Goal: Task Accomplishment & Management: Use online tool/utility

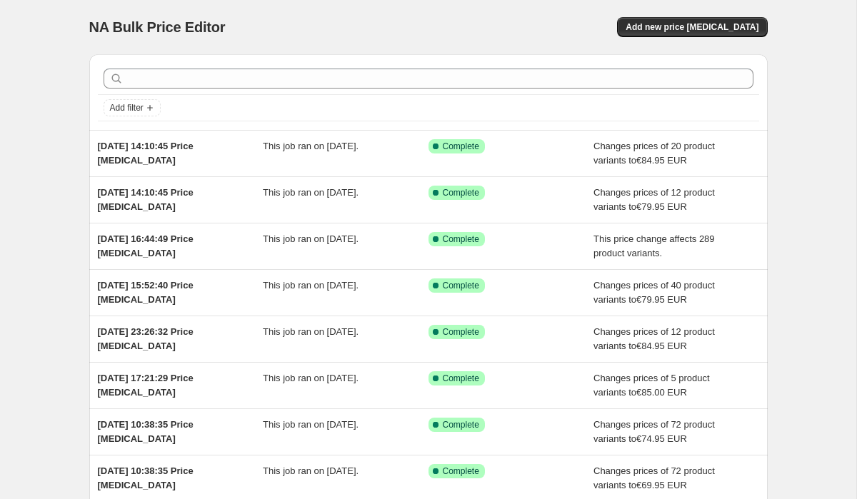
click at [725, 16] on div "NA Bulk Price Editor. This page is ready NA Bulk Price Editor Add new price [ME…" at bounding box center [428, 27] width 679 height 54
click at [710, 28] on span "Add new price [MEDICAL_DATA]" at bounding box center [692, 26] width 133 height 11
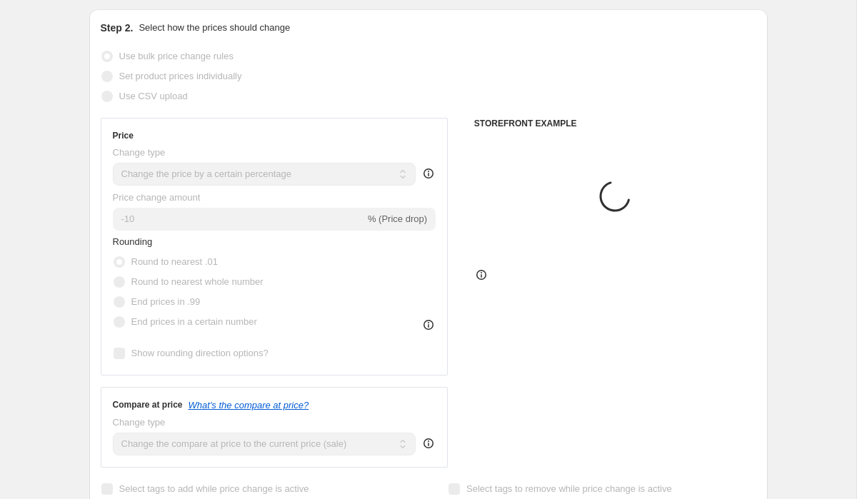
scroll to position [204, 0]
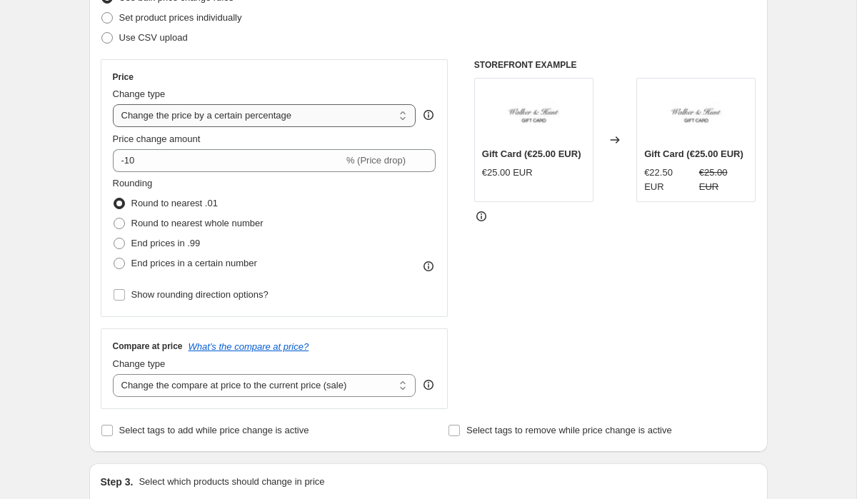
click at [297, 121] on select "Change the price to a certain amount Change the price by a certain amount Chang…" at bounding box center [265, 115] width 304 height 23
select select "to"
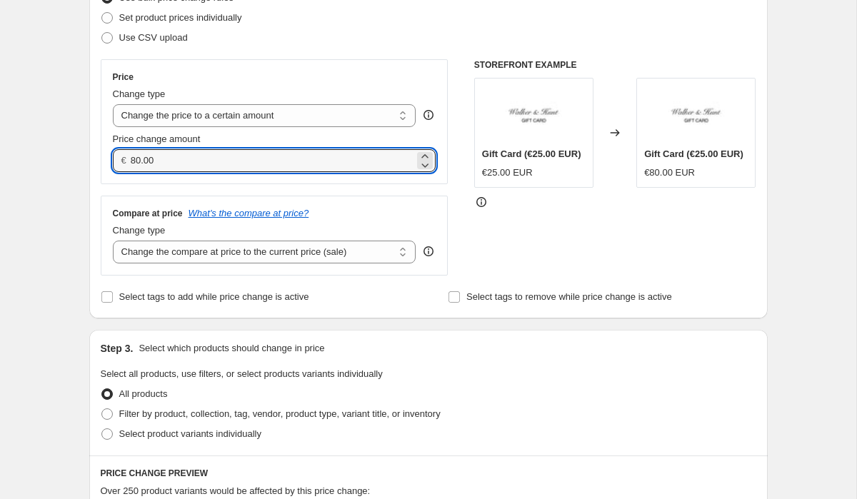
drag, startPoint x: 177, startPoint y: 164, endPoint x: 108, endPoint y: 161, distance: 69.4
click at [109, 161] on div "Price Change type Change the price to a certain amount Change the price by a ce…" at bounding box center [275, 121] width 348 height 125
type input "88.00"
click at [173, 243] on select "Change the compare at price to the current price (sale) Change the compare at p…" at bounding box center [265, 252] width 304 height 23
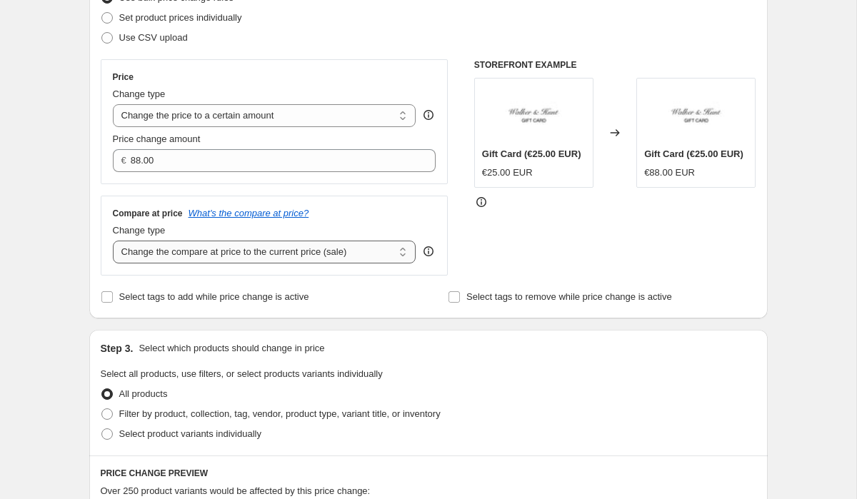
select select "to"
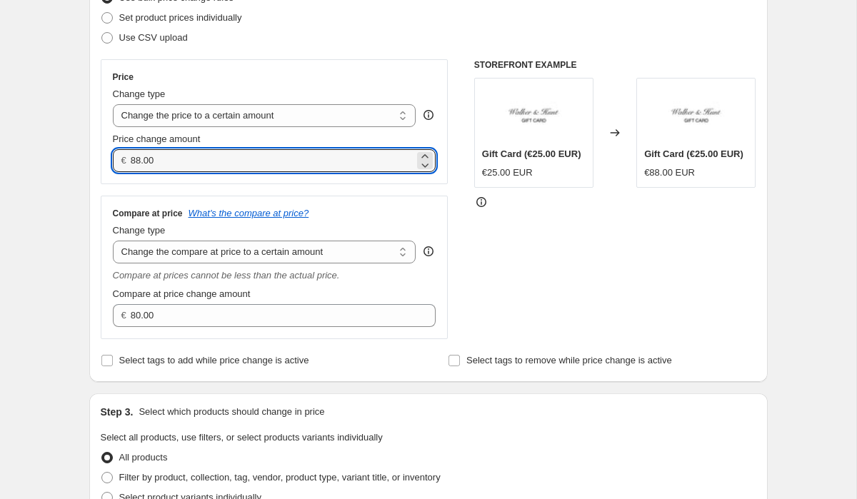
drag, startPoint x: 175, startPoint y: 161, endPoint x: 111, endPoint y: 161, distance: 64.3
click at [113, 161] on div "€ 88.00" at bounding box center [275, 160] width 324 height 23
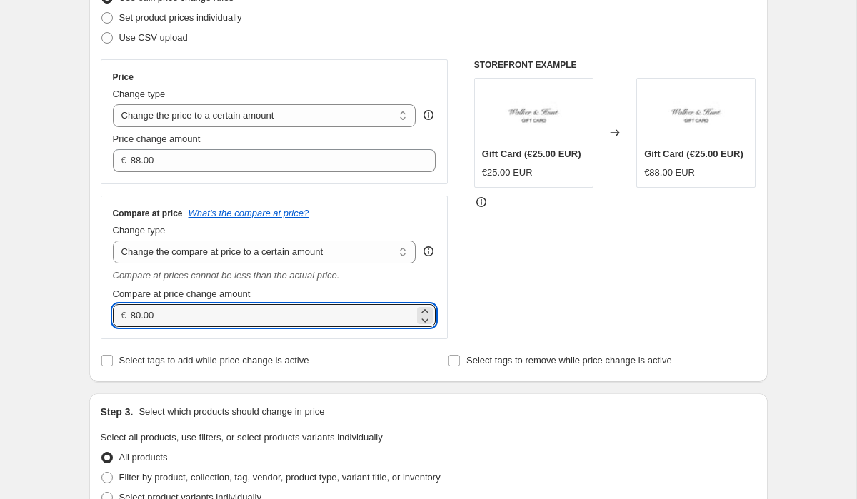
drag, startPoint x: 202, startPoint y: 324, endPoint x: 104, endPoint y: 307, distance: 100.1
click at [104, 307] on div "Compare at price What's the compare at price? Change type Change the compare at…" at bounding box center [275, 268] width 348 height 144
paste input "8"
type input "88.00"
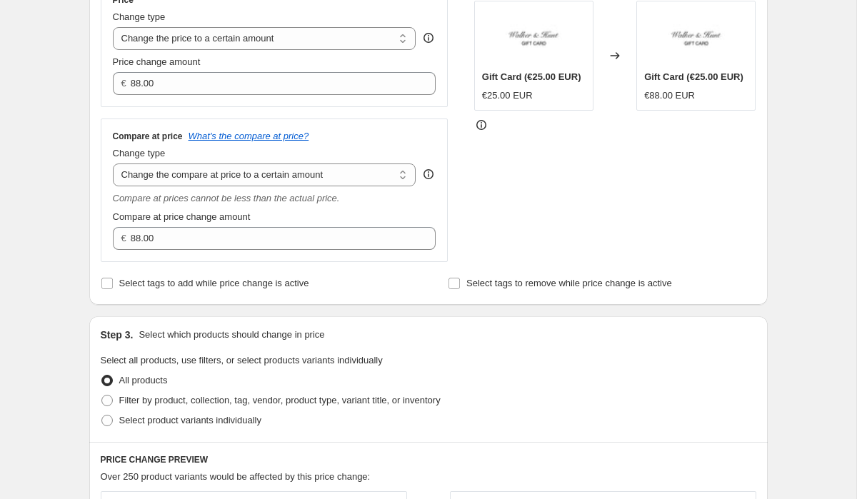
scroll to position [372, 0]
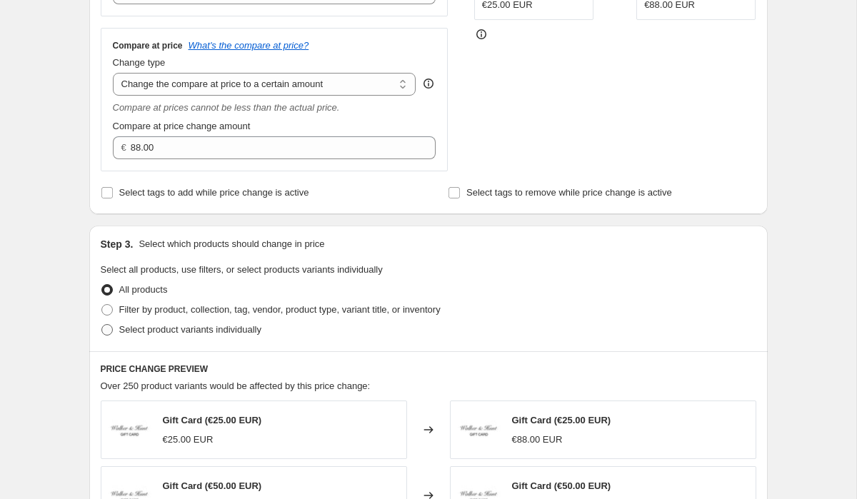
click at [116, 332] on label "Select product variants individually" at bounding box center [181, 330] width 161 height 20
click at [102, 325] on input "Select product variants individually" at bounding box center [101, 324] width 1 height 1
radio input "true"
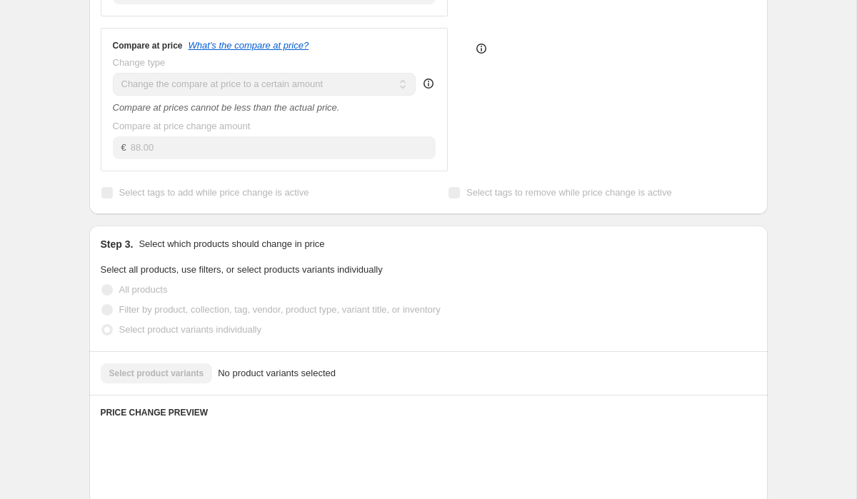
scroll to position [469, 0]
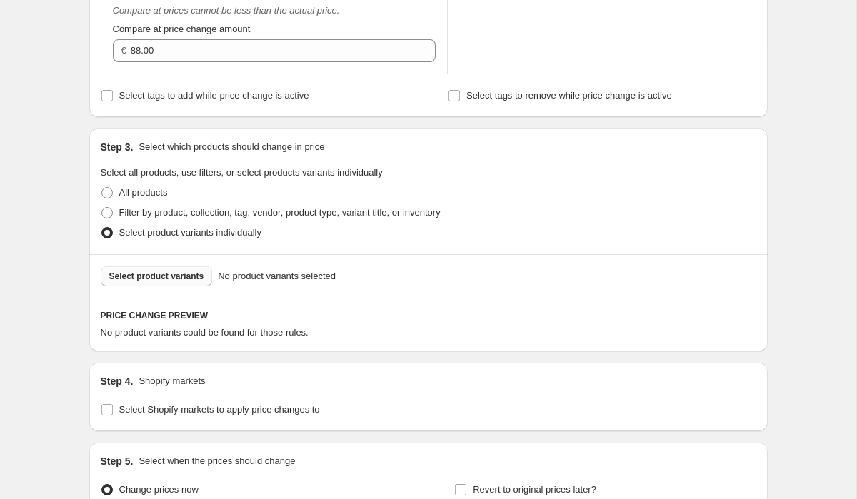
click at [138, 280] on span "Select product variants" at bounding box center [156, 276] width 95 height 11
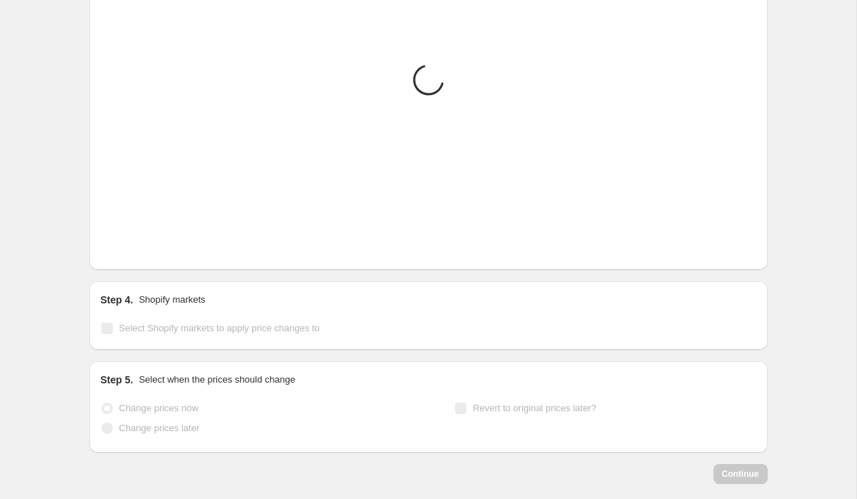
scroll to position [913, 0]
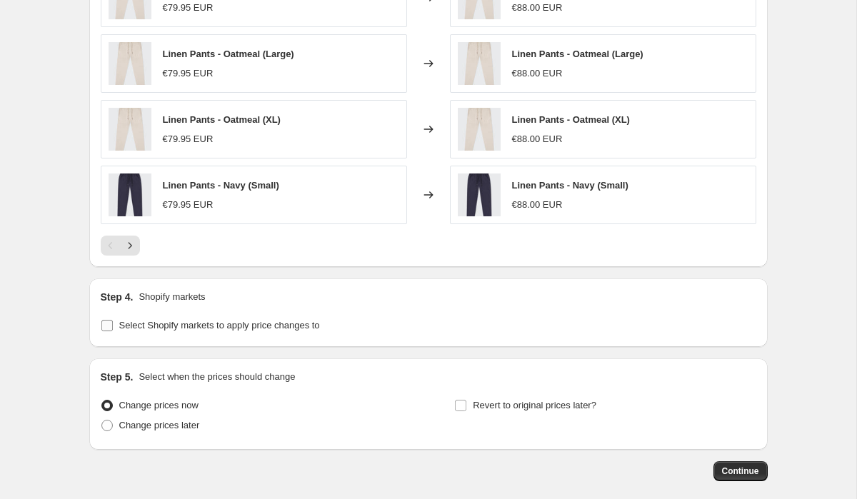
click at [114, 328] on label "Select Shopify markets to apply price changes to" at bounding box center [210, 326] width 219 height 20
click at [113, 328] on input "Select Shopify markets to apply price changes to" at bounding box center [106, 325] width 11 height 11
checkbox input "true"
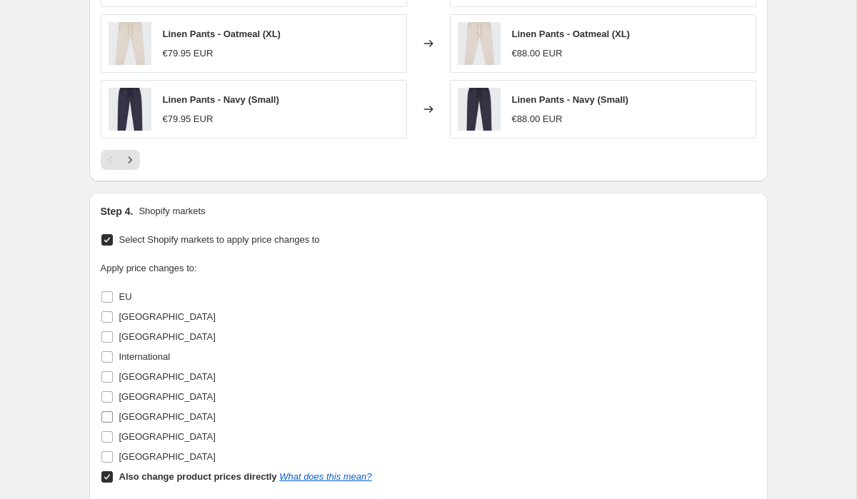
scroll to position [1026, 0]
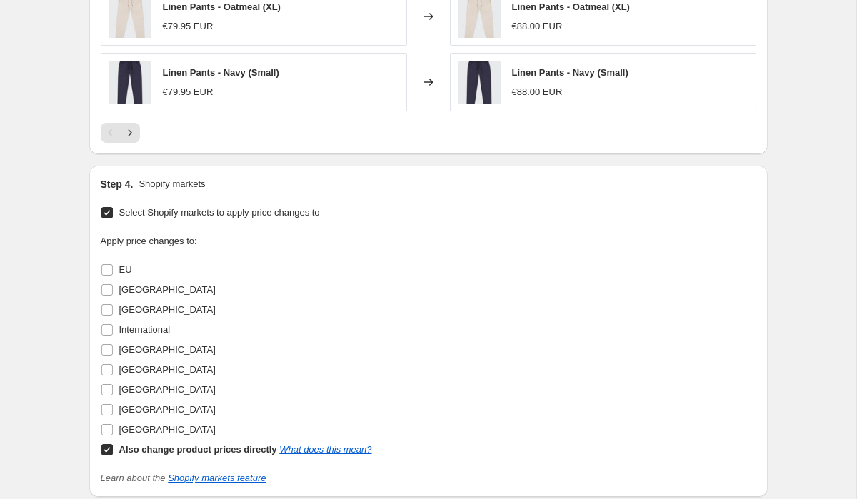
click at [111, 449] on input "Also change product prices directly What does this mean?" at bounding box center [106, 449] width 11 height 11
checkbox input "false"
click at [108, 412] on input "[GEOGRAPHIC_DATA]" at bounding box center [106, 409] width 11 height 11
click at [109, 410] on input "[GEOGRAPHIC_DATA]" at bounding box center [106, 409] width 11 height 11
checkbox input "false"
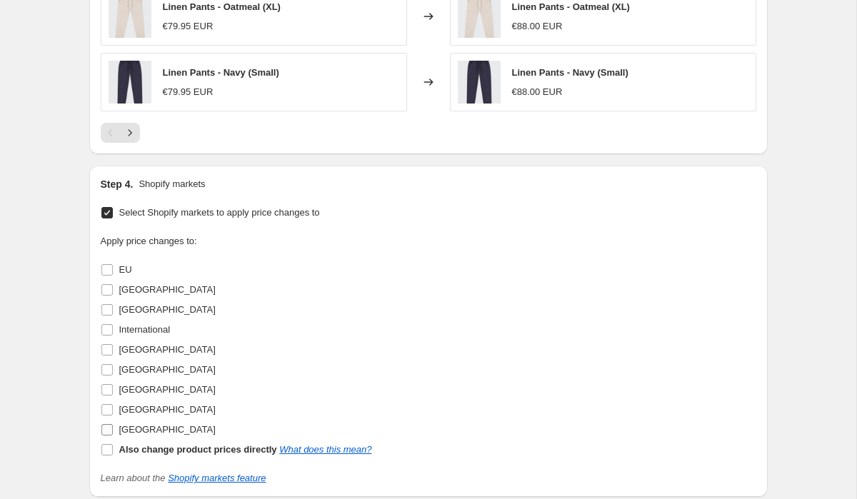
click at [108, 431] on input "[GEOGRAPHIC_DATA]" at bounding box center [106, 429] width 11 height 11
checkbox input "true"
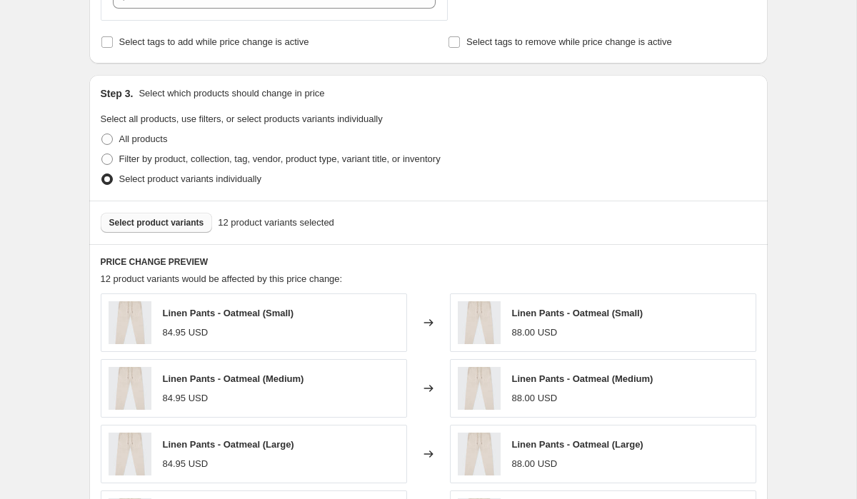
scroll to position [532, 0]
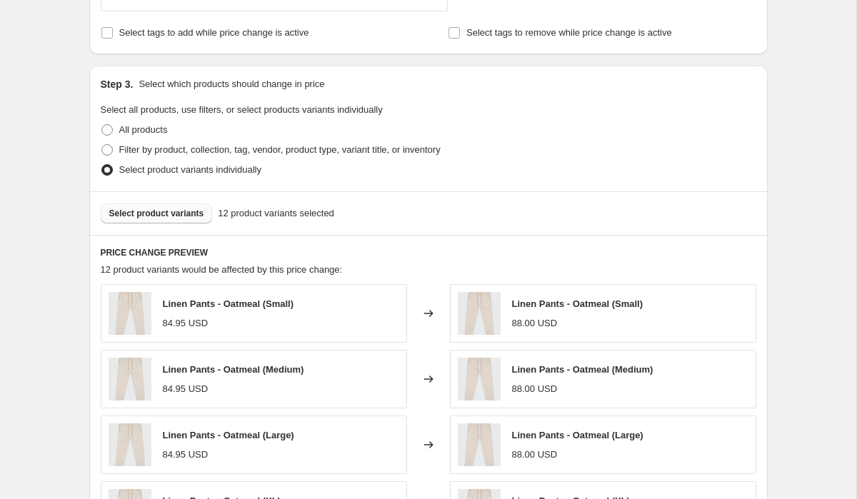
click at [167, 215] on span "Select product variants" at bounding box center [156, 213] width 95 height 11
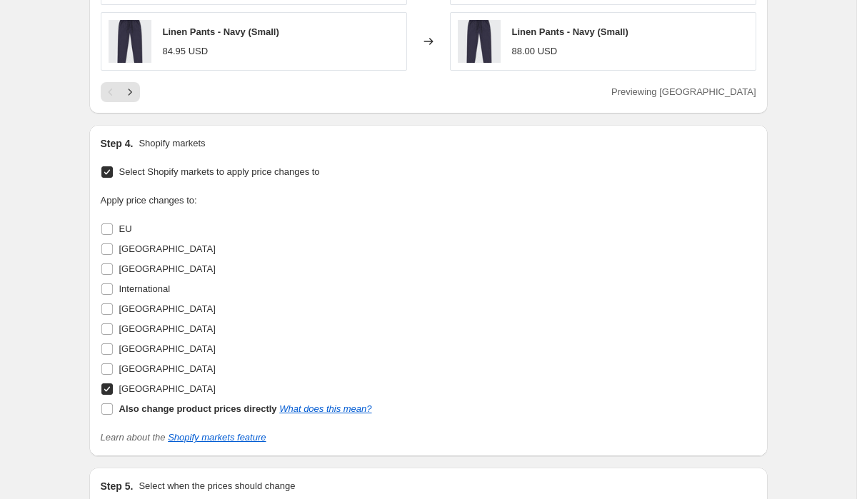
scroll to position [1245, 0]
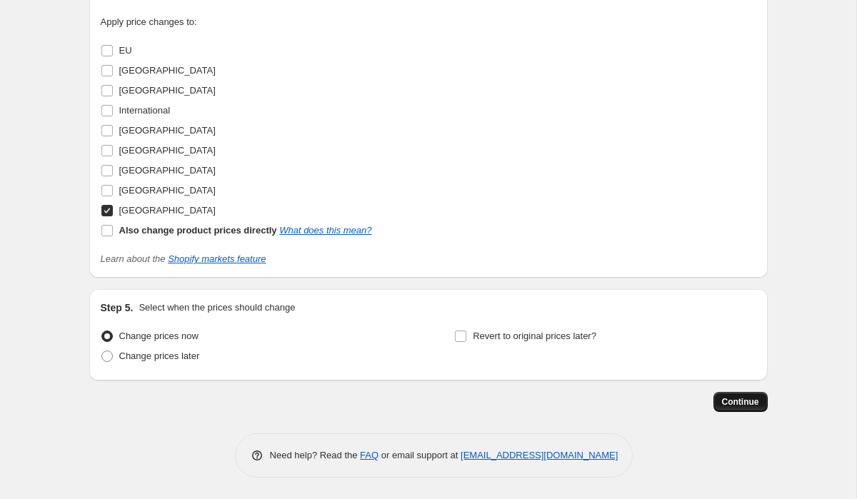
click at [746, 399] on span "Continue" at bounding box center [740, 402] width 37 height 11
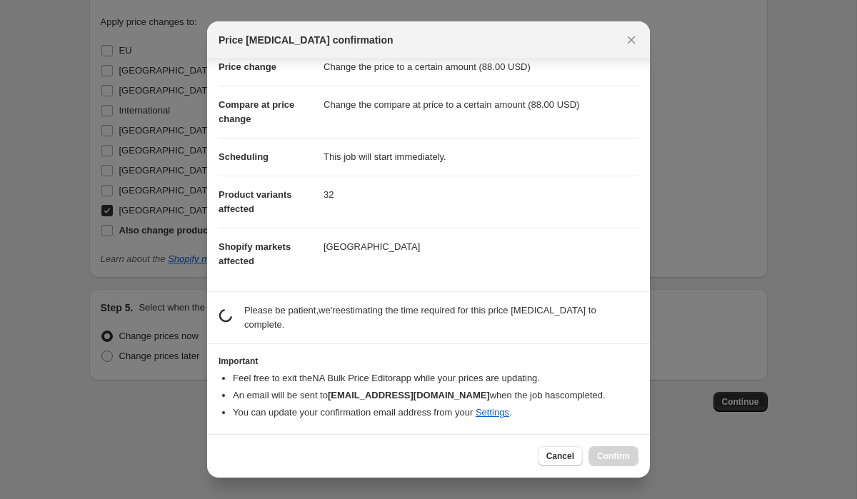
scroll to position [36, 0]
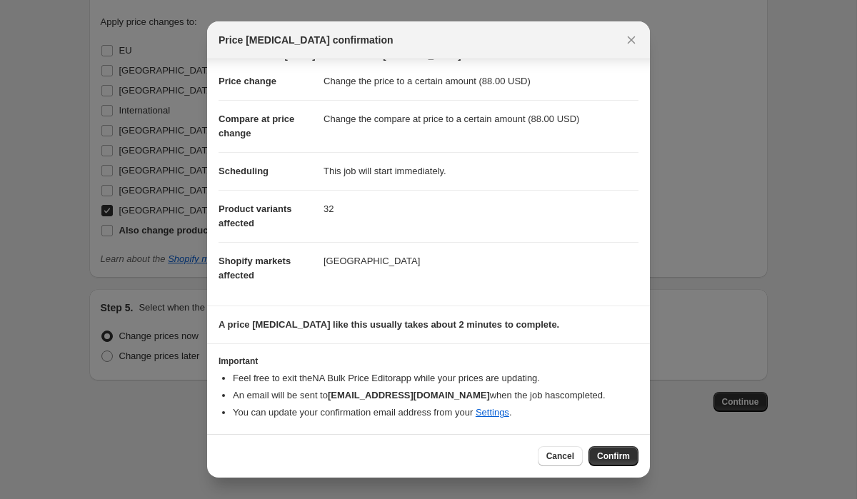
click at [626, 450] on button "Confirm" at bounding box center [614, 457] width 50 height 20
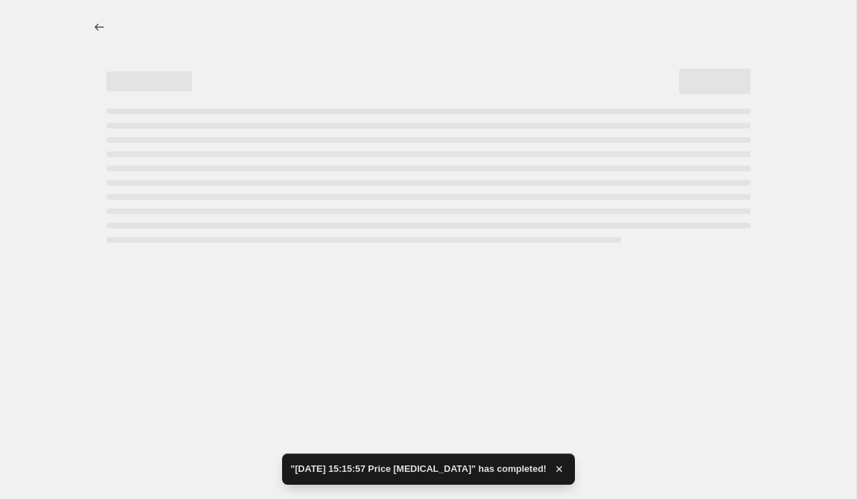
select select "to"
